Goal: Task Accomplishment & Management: Manage account settings

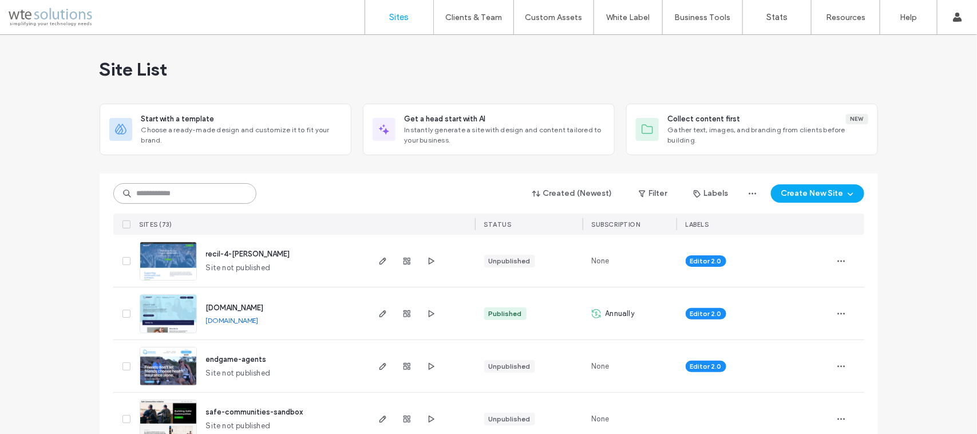
click at [192, 195] on input at bounding box center [184, 193] width 143 height 21
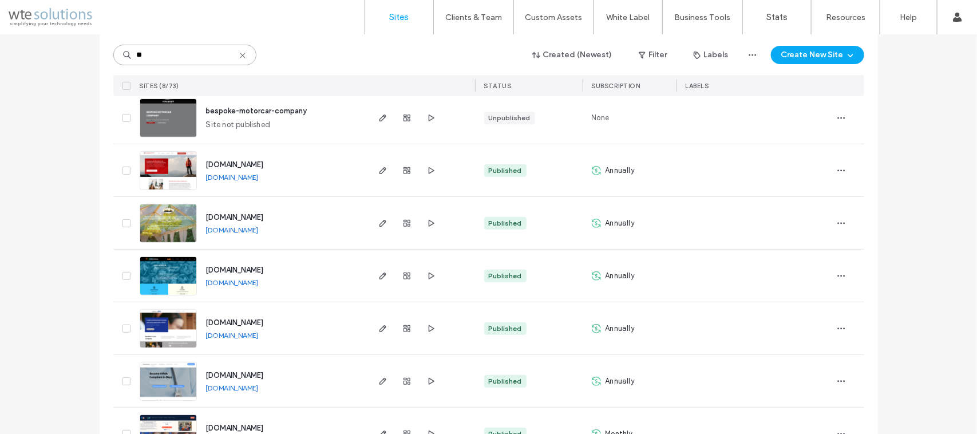
scroll to position [235, 0]
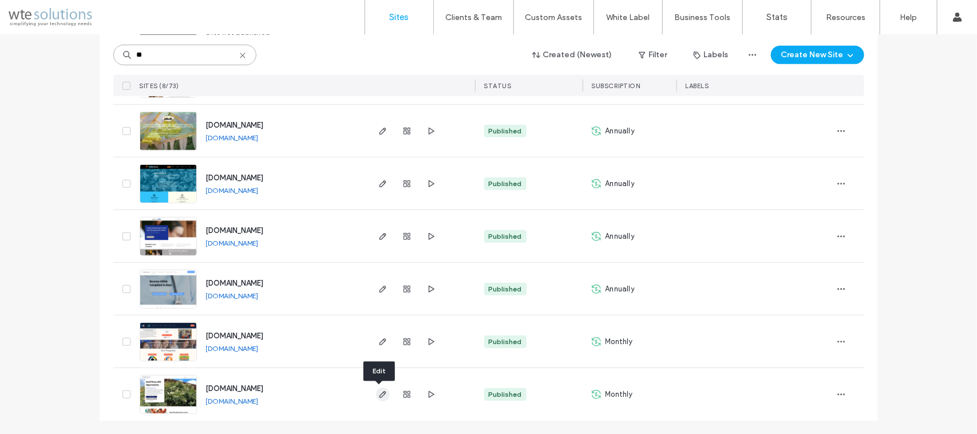
type input "**"
click at [379, 397] on use "button" at bounding box center [382, 394] width 7 height 7
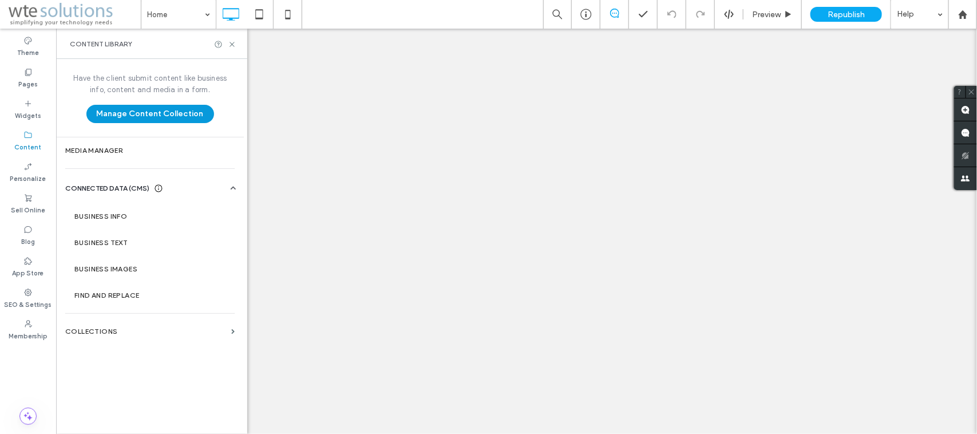
click at [127, 113] on button "Manage Content Collection" at bounding box center [150, 114] width 128 height 18
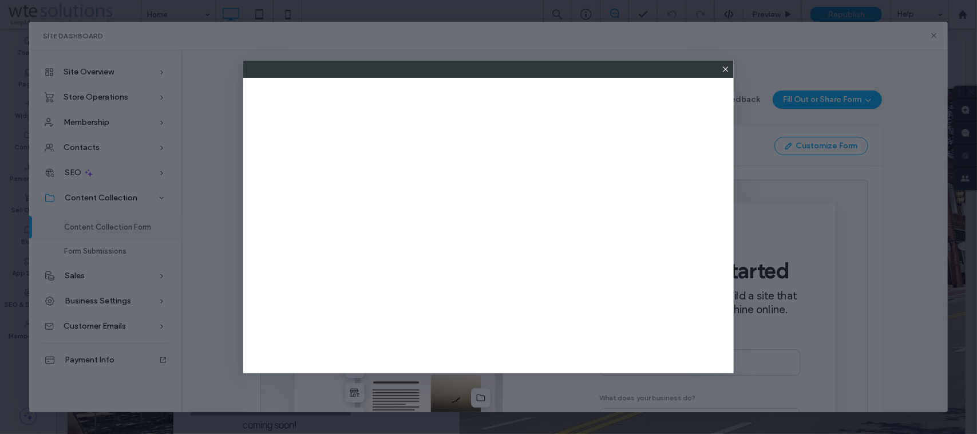
click at [725, 70] on icon at bounding box center [725, 69] width 9 height 9
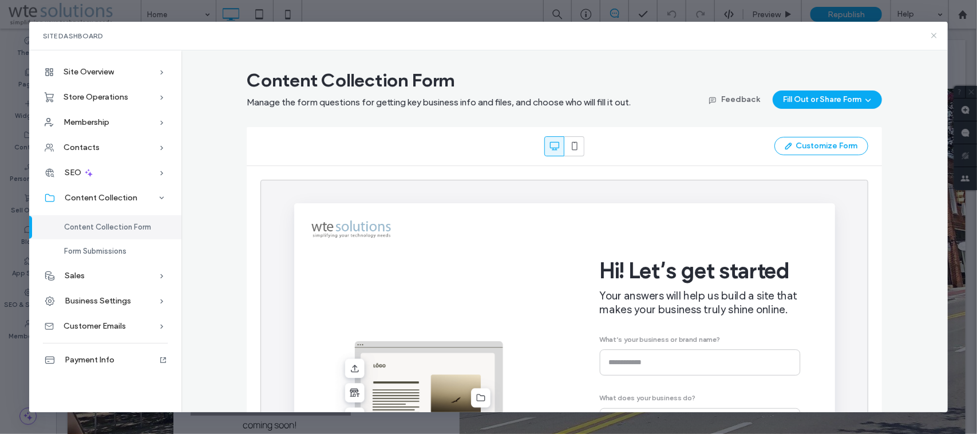
click at [934, 33] on icon at bounding box center [934, 35] width 9 height 9
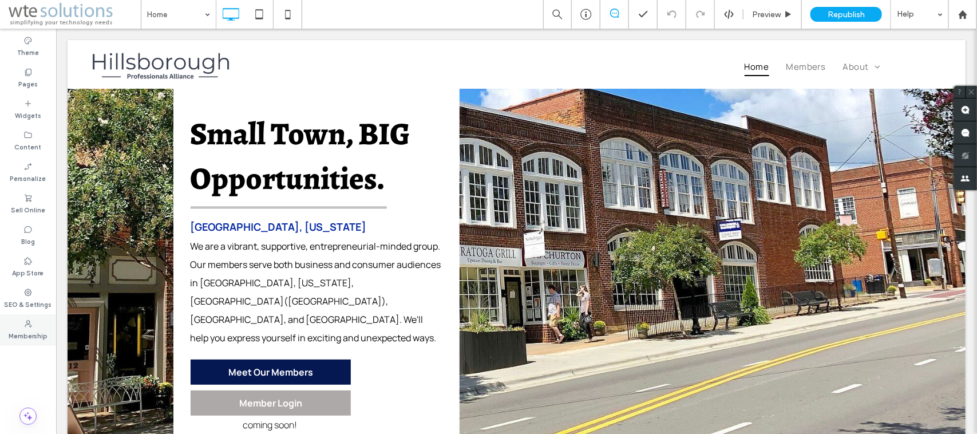
click at [30, 330] on label "Membership" at bounding box center [28, 335] width 39 height 13
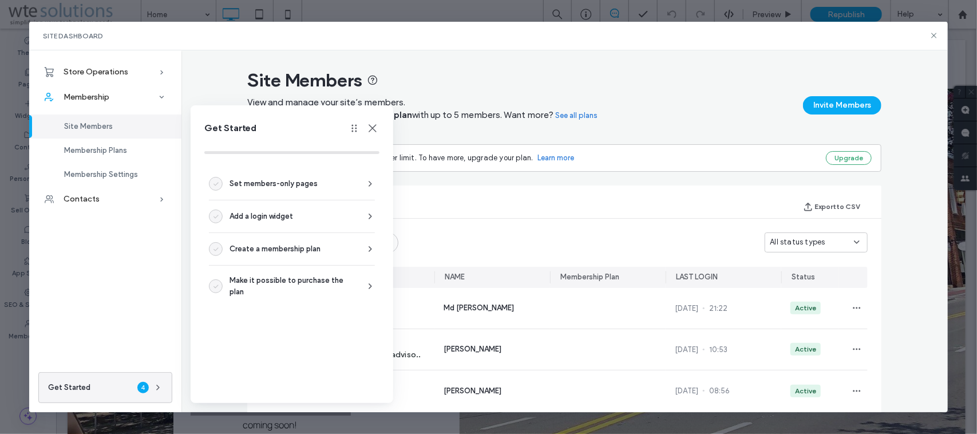
click at [374, 127] on use at bounding box center [373, 128] width 8 height 8
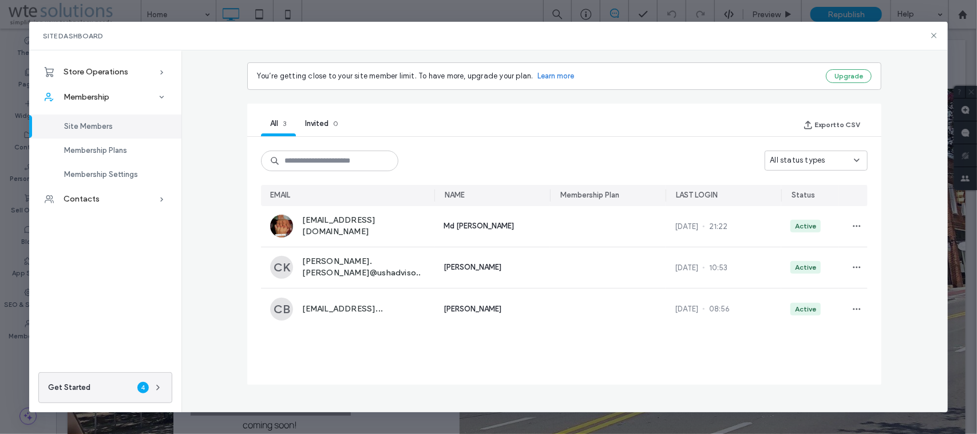
scroll to position [10, 0]
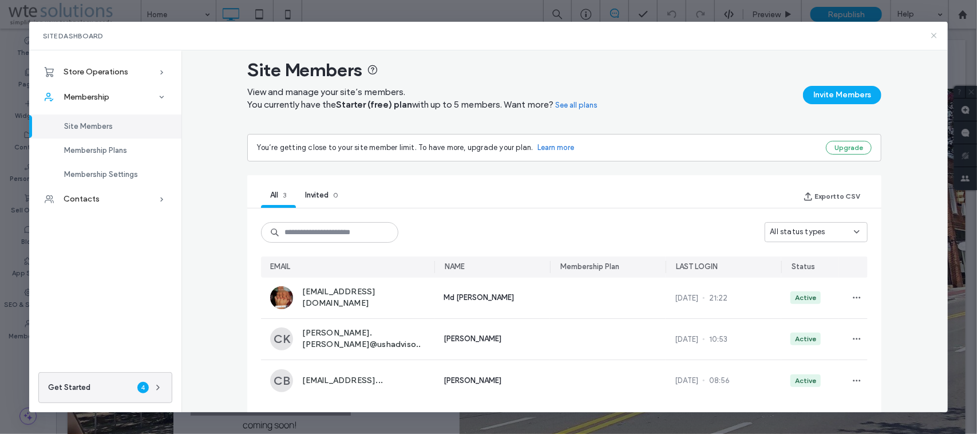
click at [937, 33] on use at bounding box center [934, 35] width 5 height 5
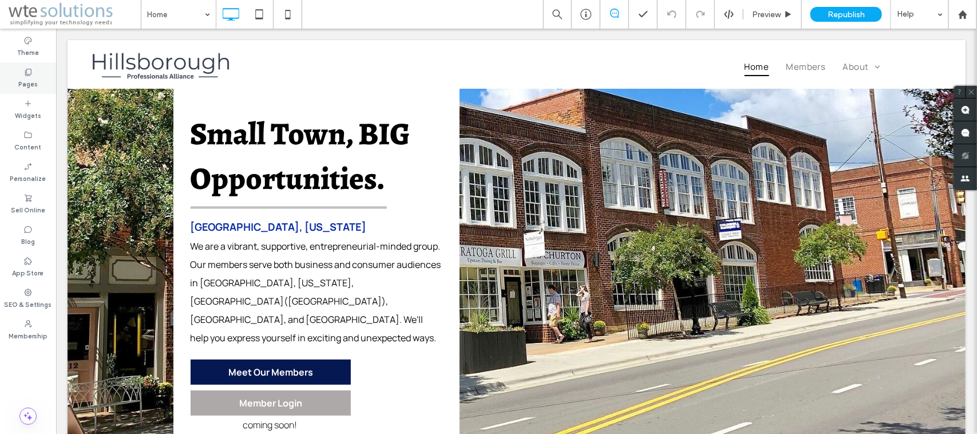
click at [29, 69] on use at bounding box center [28, 72] width 6 height 7
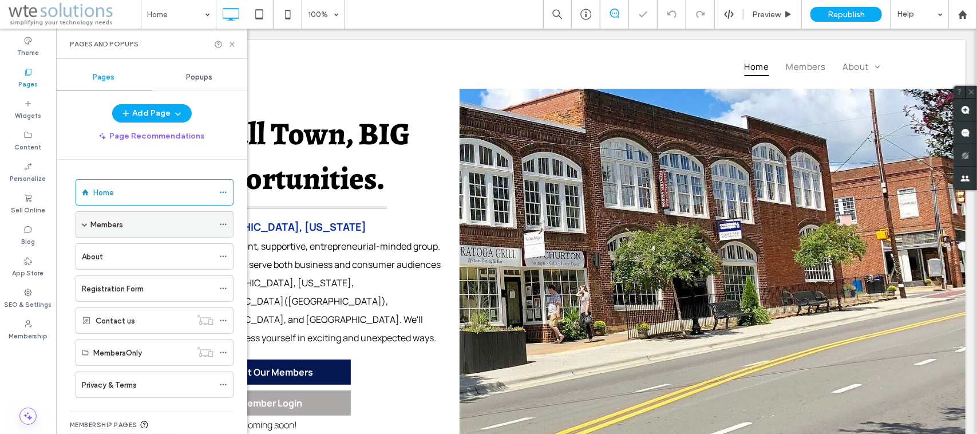
click at [161, 223] on div "Members" at bounding box center [151, 225] width 123 height 12
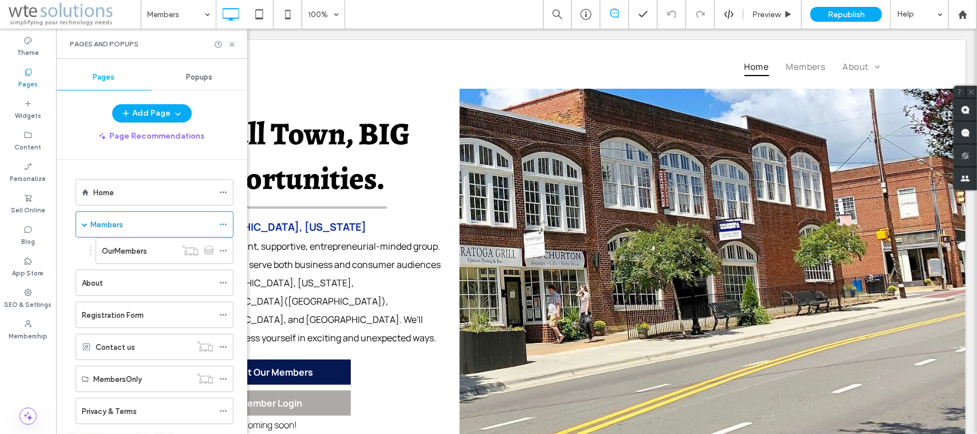
click at [130, 255] on div at bounding box center [488, 217] width 977 height 434
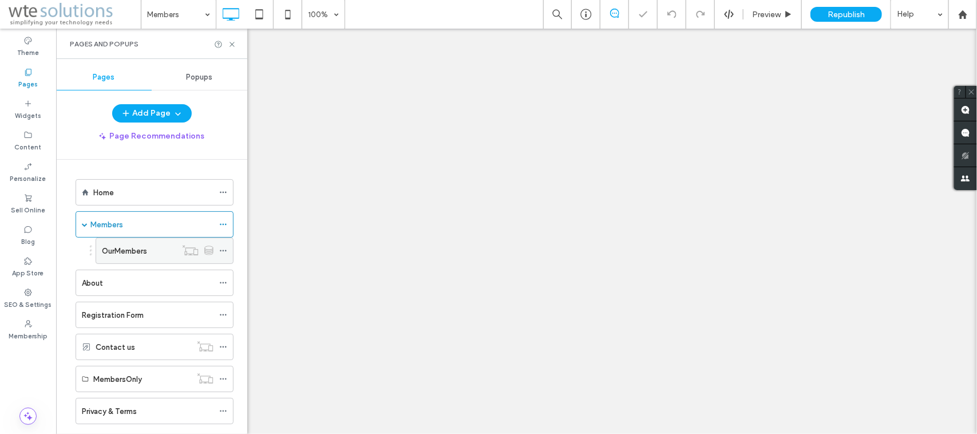
click at [127, 251] on label "OurMembers" at bounding box center [124, 251] width 45 height 20
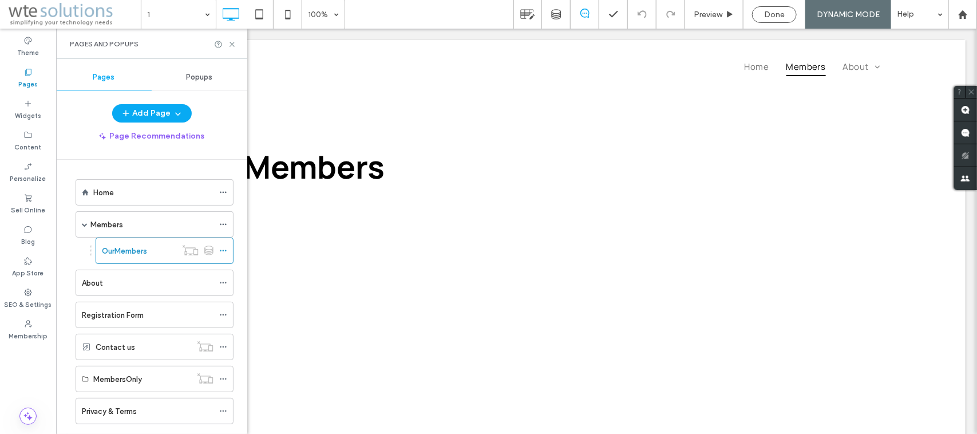
click at [235, 44] on div at bounding box center [488, 217] width 977 height 434
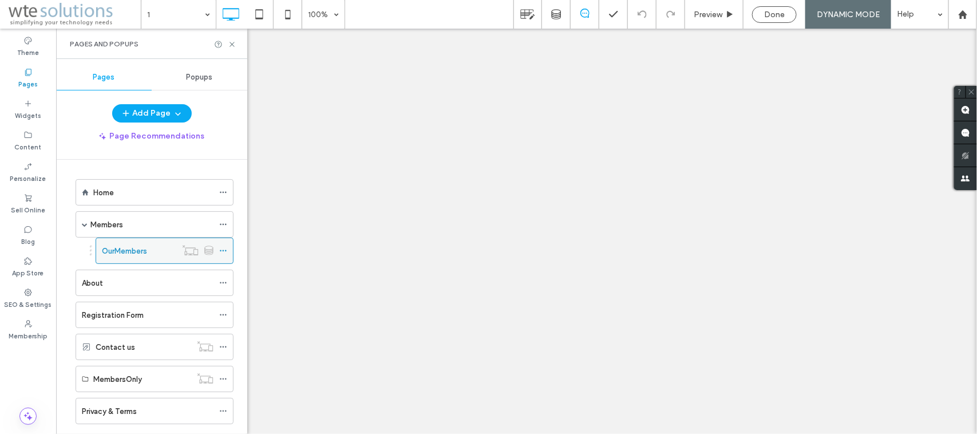
click at [223, 250] on icon at bounding box center [223, 251] width 8 height 8
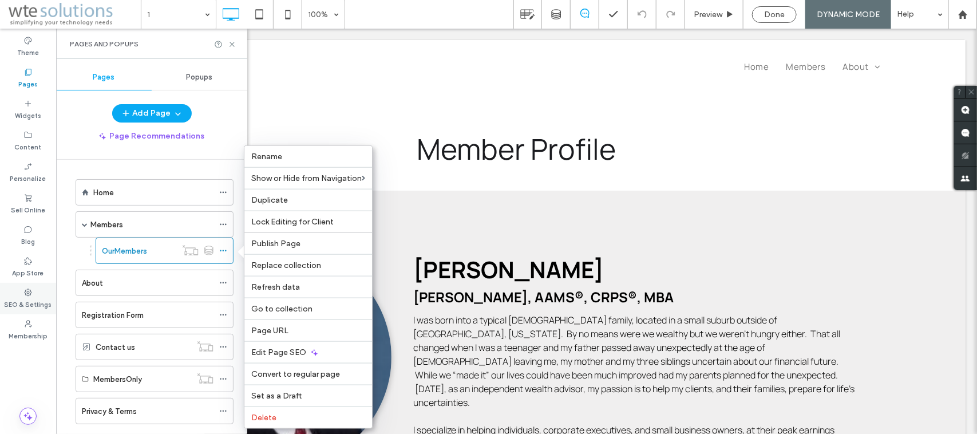
click at [30, 292] on icon at bounding box center [27, 292] width 9 height 9
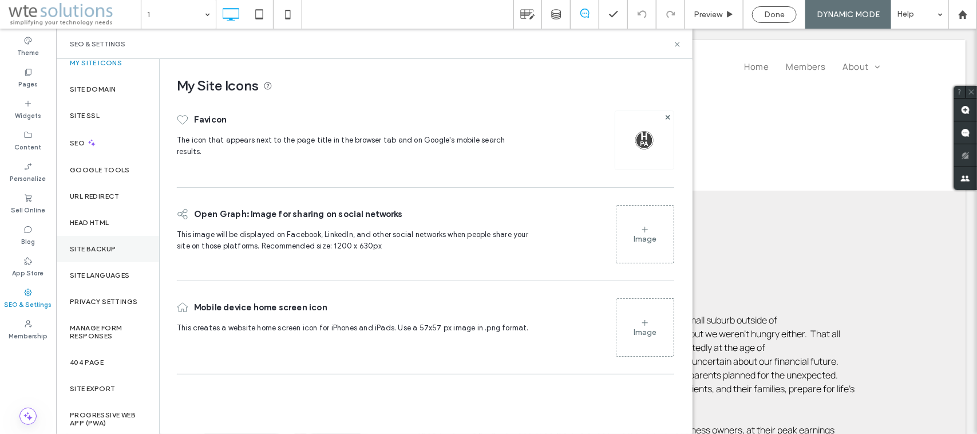
scroll to position [11, 0]
click at [25, 132] on use at bounding box center [28, 135] width 7 height 6
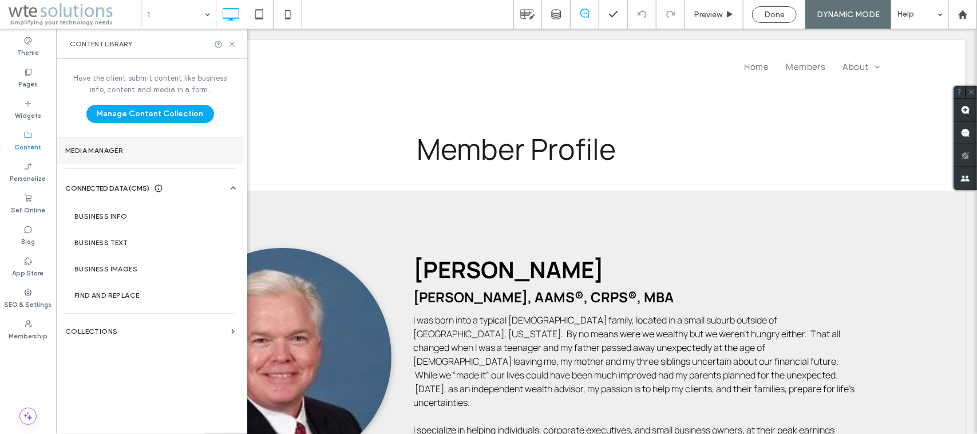
click at [100, 147] on label "Media Manager" at bounding box center [149, 151] width 169 height 8
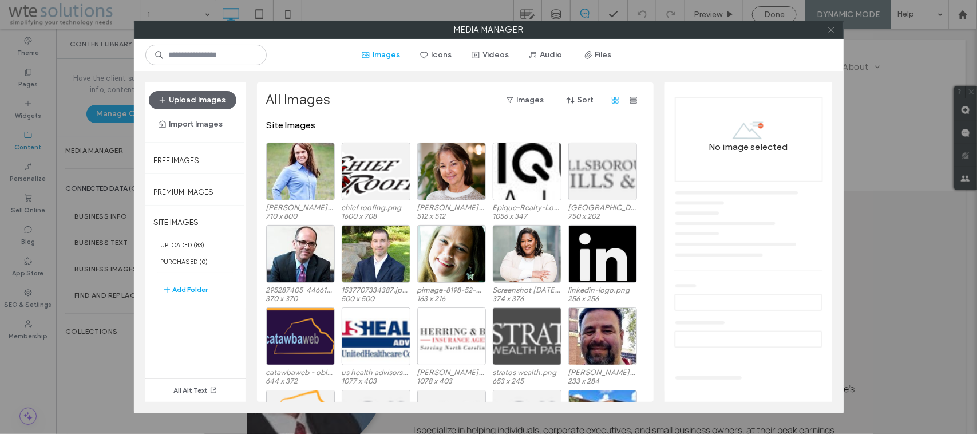
click at [830, 27] on icon at bounding box center [831, 30] width 9 height 9
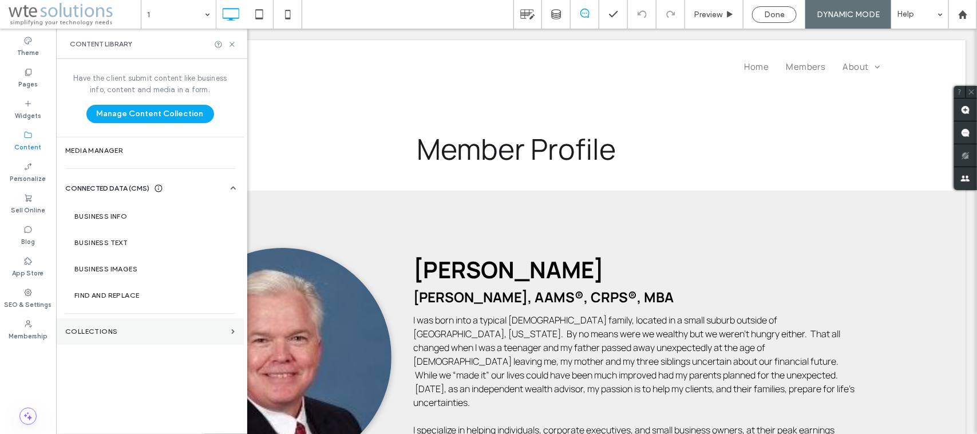
click at [164, 330] on label "Collections" at bounding box center [145, 331] width 161 height 8
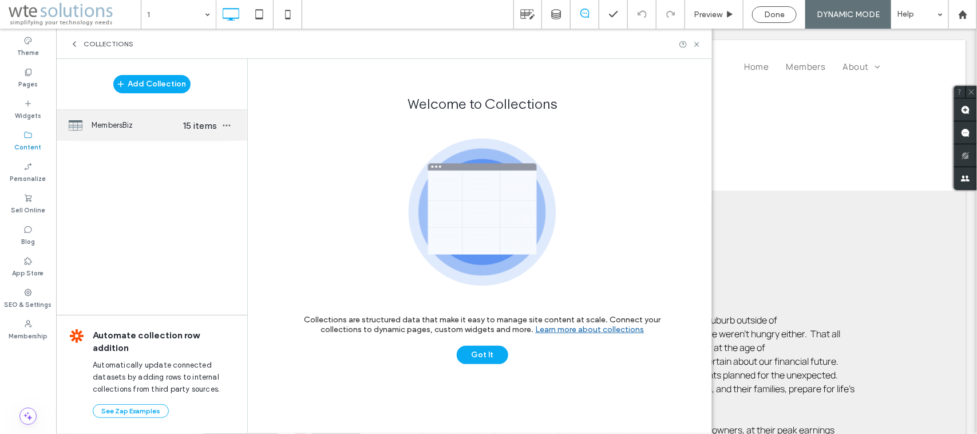
click at [143, 122] on span "MembersBiz" at bounding box center [136, 125] width 88 height 11
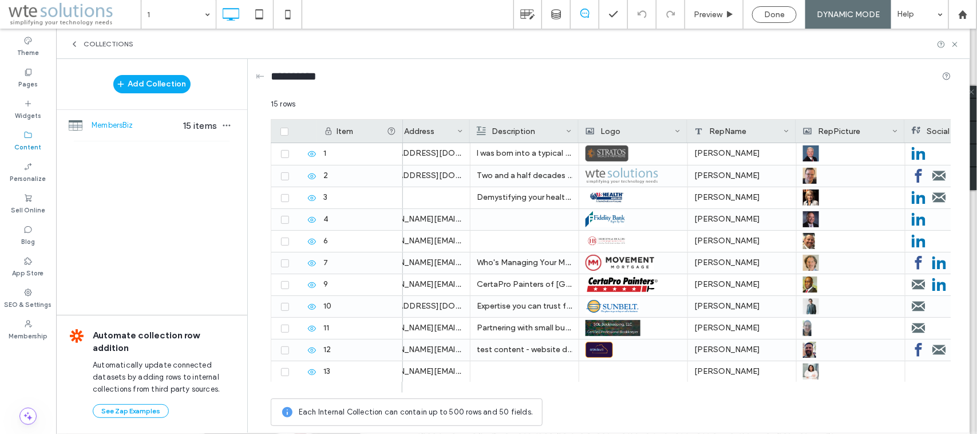
scroll to position [0, 475]
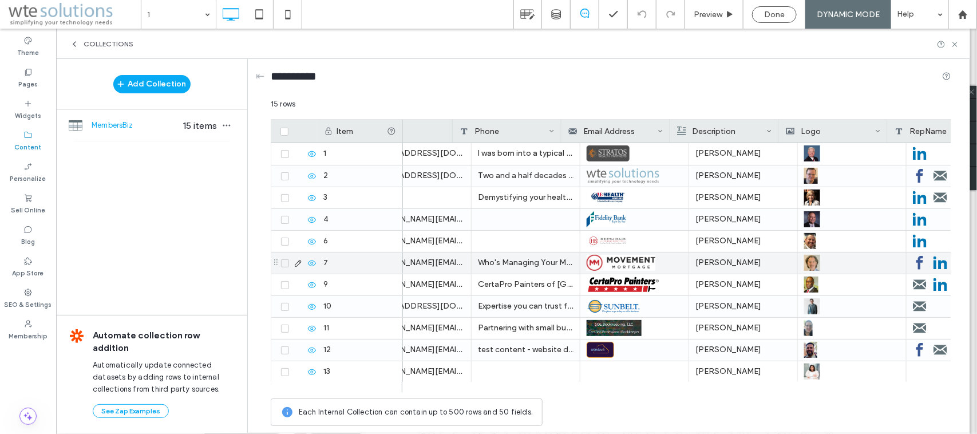
click at [283, 263] on icon at bounding box center [285, 263] width 4 height 3
click at [283, 264] on icon at bounding box center [285, 263] width 5 height 3
click at [287, 262] on icon at bounding box center [285, 263] width 4 height 3
click at [288, 284] on span at bounding box center [285, 285] width 8 height 8
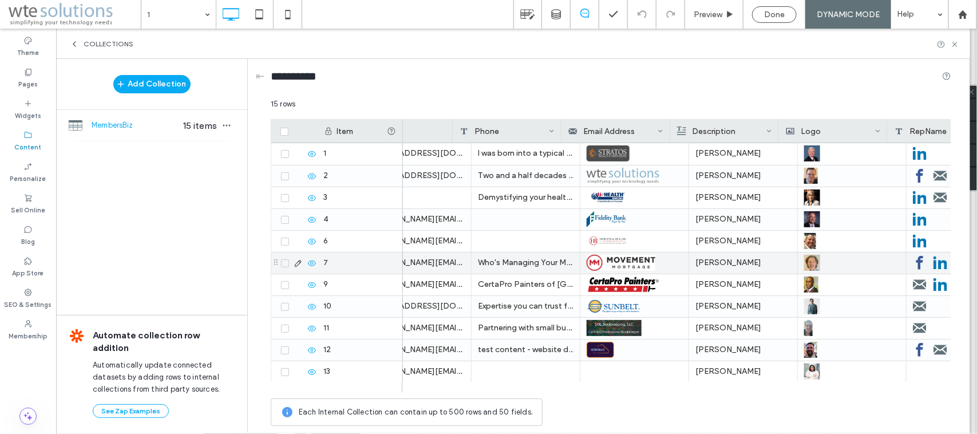
click at [287, 284] on icon at bounding box center [285, 284] width 4 height 3
click at [750, 52] on div "Collections" at bounding box center [513, 44] width 914 height 30
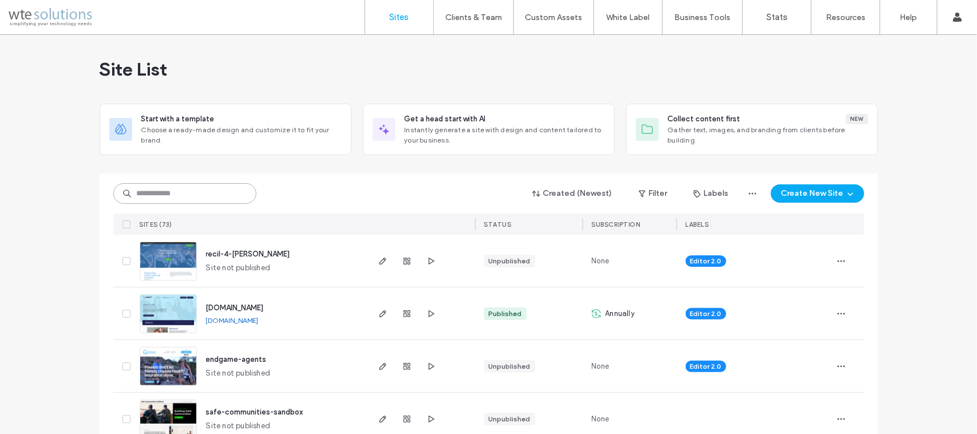
click at [194, 198] on input at bounding box center [184, 193] width 143 height 21
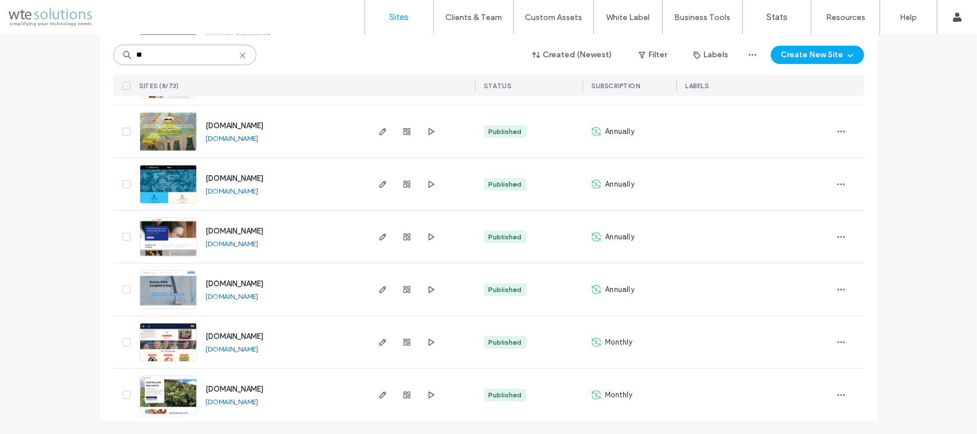
scroll to position [235, 0]
type input "**"
click at [378, 396] on icon "button" at bounding box center [382, 394] width 9 height 9
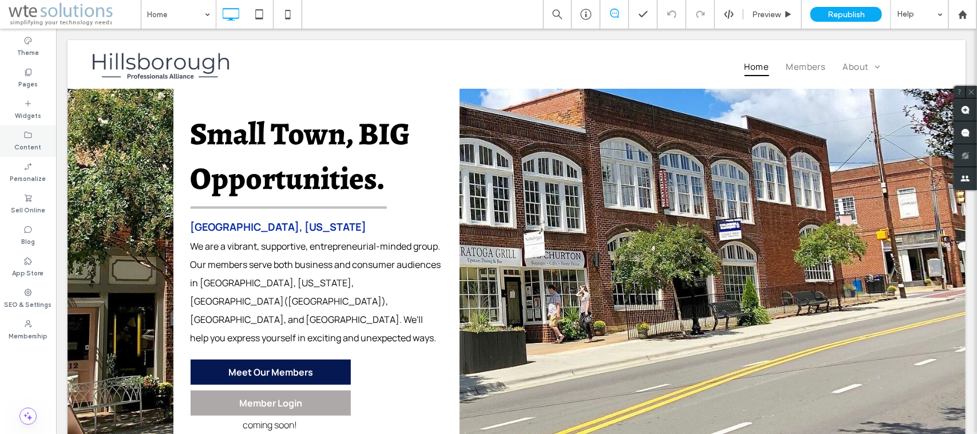
click at [35, 136] on div "Content" at bounding box center [28, 140] width 56 height 31
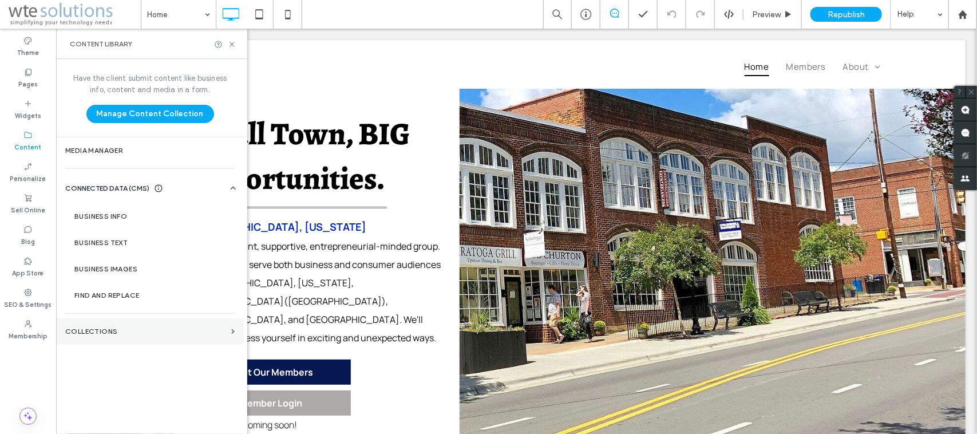
click at [177, 332] on label "Collections" at bounding box center [145, 331] width 161 height 8
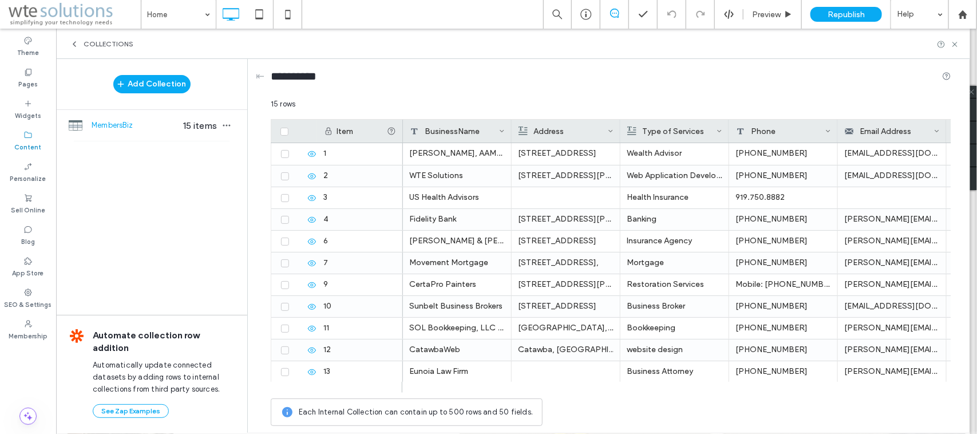
click at [129, 124] on span "MembersBiz" at bounding box center [136, 125] width 88 height 11
click at [113, 126] on span "MembersBiz" at bounding box center [136, 125] width 88 height 11
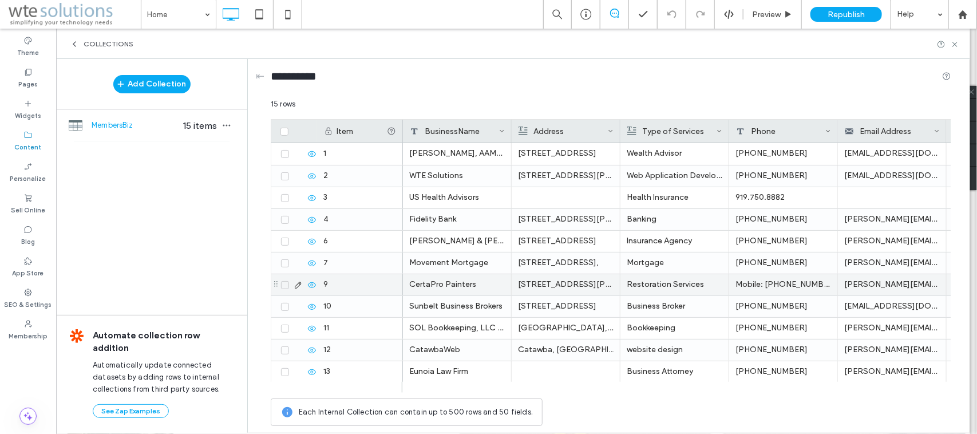
click at [284, 286] on icon at bounding box center [285, 284] width 4 height 3
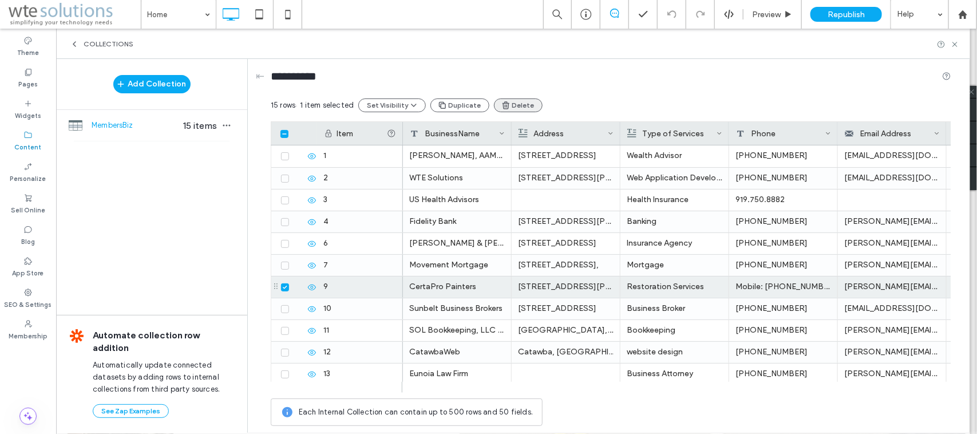
click at [514, 101] on button "Delete" at bounding box center [518, 105] width 49 height 14
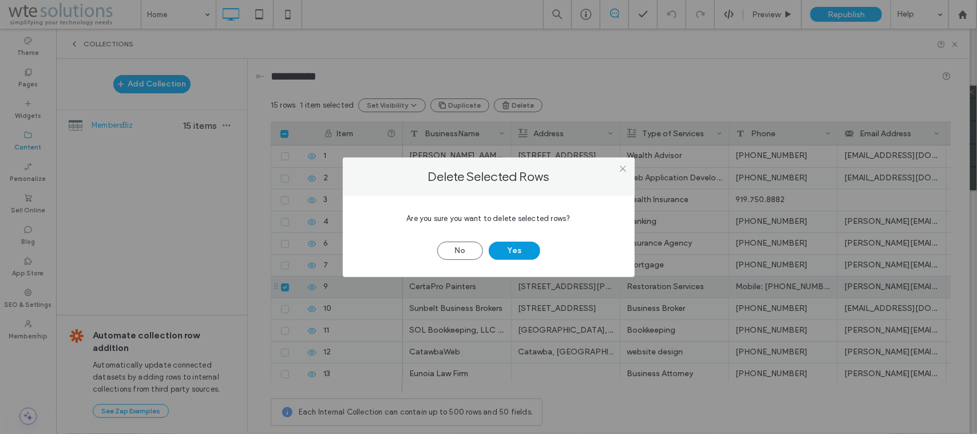
click at [526, 249] on button "Yes" at bounding box center [515, 251] width 52 height 18
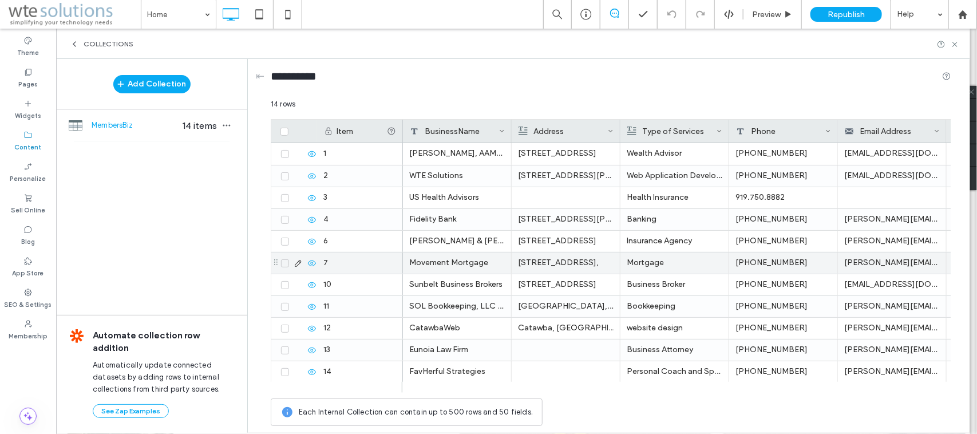
click at [286, 263] on icon at bounding box center [285, 263] width 4 height 3
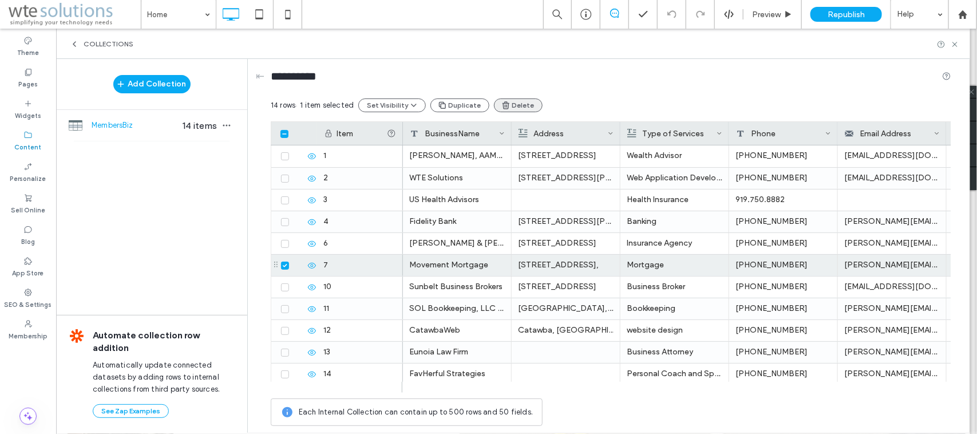
click at [514, 102] on button "Delete" at bounding box center [518, 105] width 49 height 14
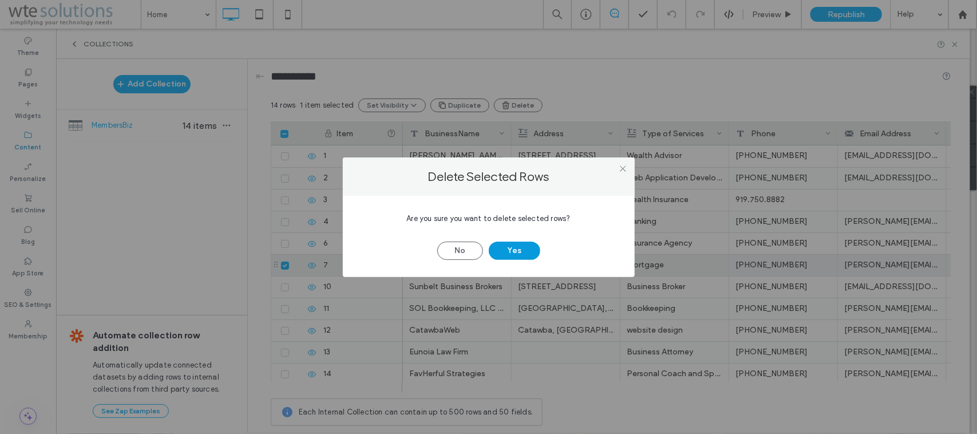
click at [524, 253] on button "Yes" at bounding box center [515, 251] width 52 height 18
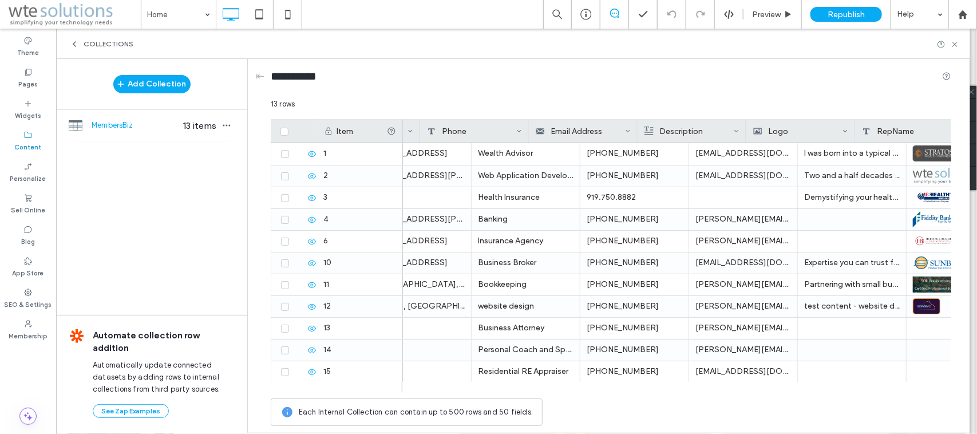
scroll to position [0, 309]
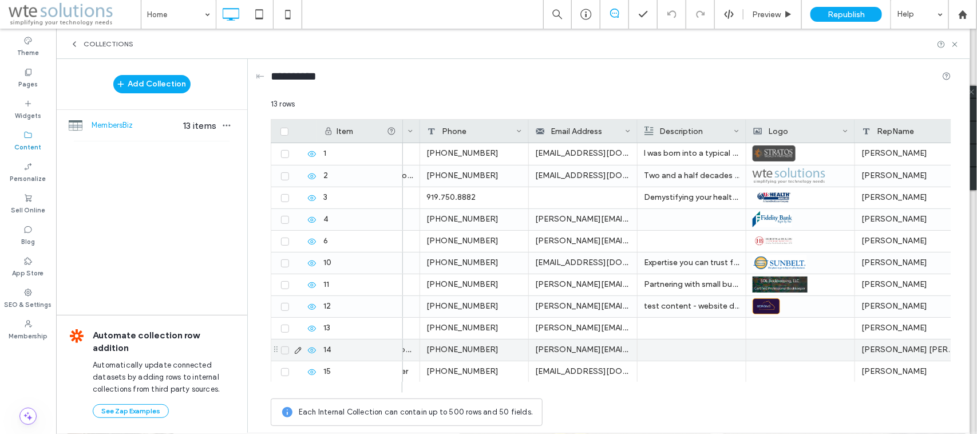
click at [285, 350] on icon at bounding box center [285, 350] width 4 height 3
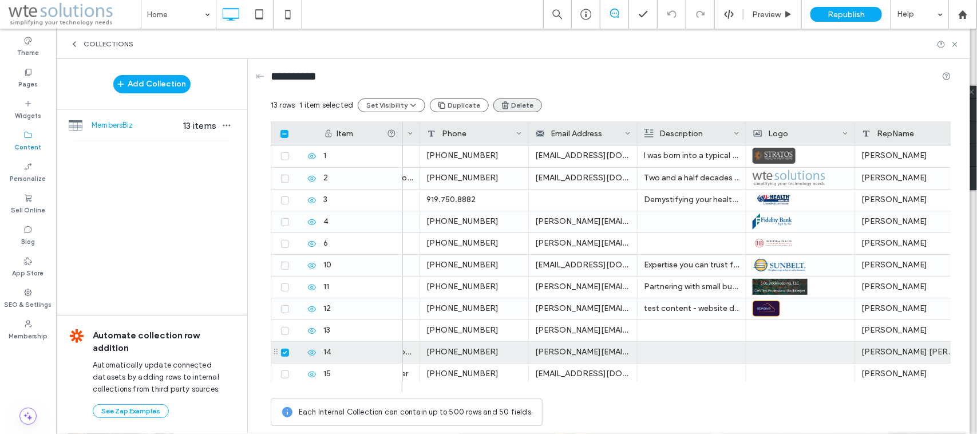
click at [515, 104] on button "Delete" at bounding box center [518, 105] width 49 height 14
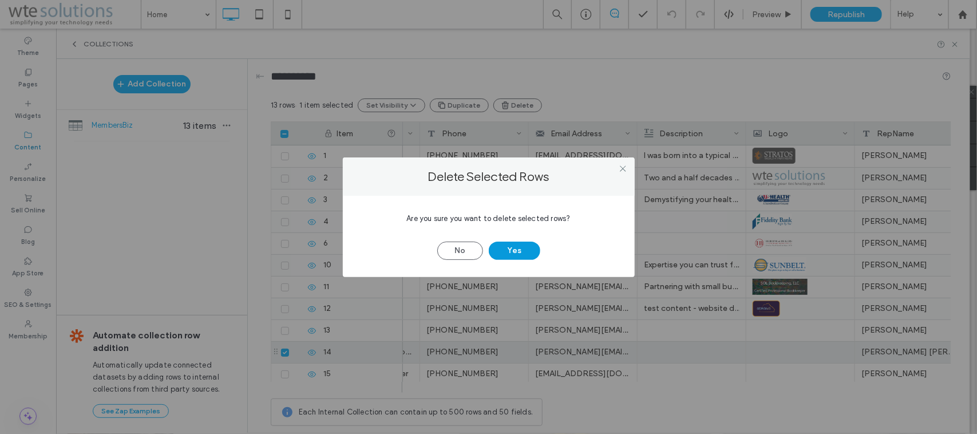
click at [531, 249] on button "Yes" at bounding box center [515, 251] width 52 height 18
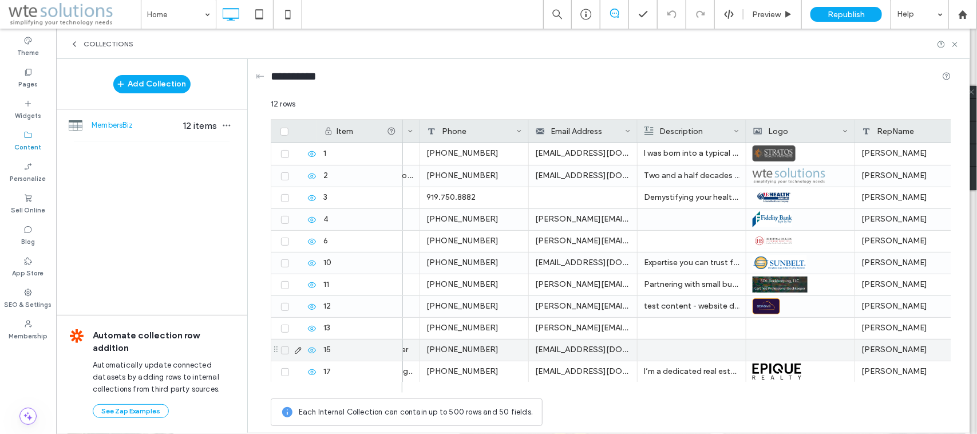
click at [285, 351] on icon at bounding box center [285, 350] width 4 height 3
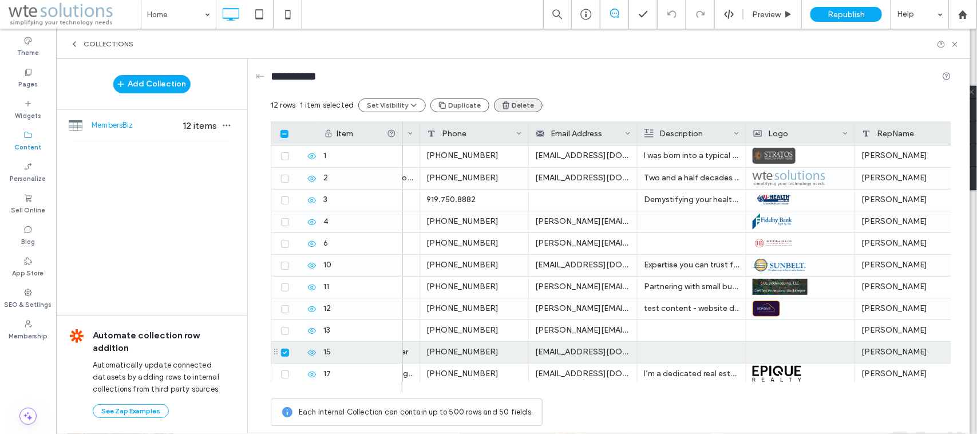
click at [502, 102] on icon "button" at bounding box center [506, 105] width 9 height 9
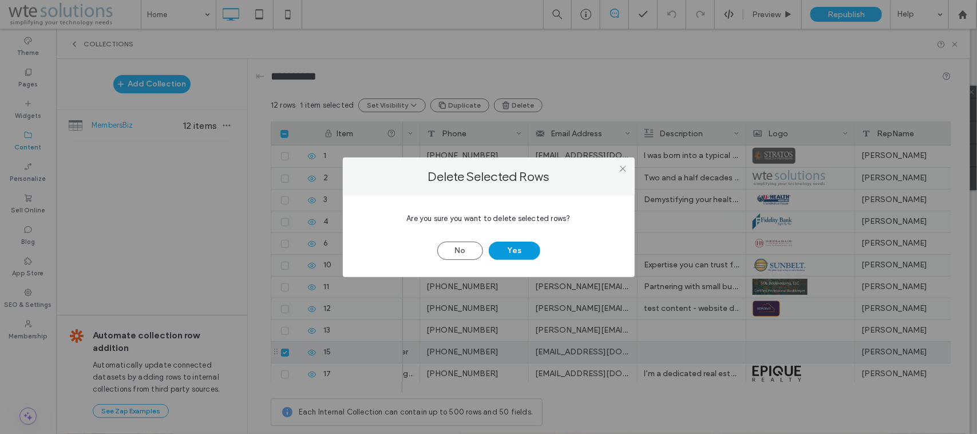
click at [524, 247] on button "Yes" at bounding box center [515, 251] width 52 height 18
